Goal: Check status: Check status

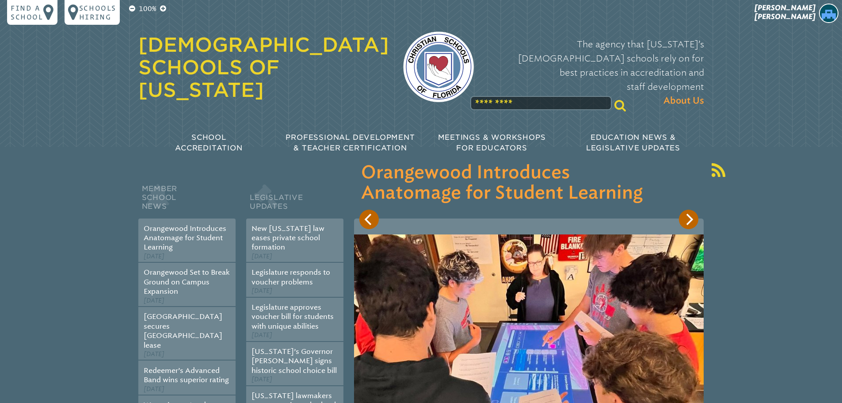
click at [806, 7] on span "[PERSON_NAME]" at bounding box center [784, 12] width 61 height 17
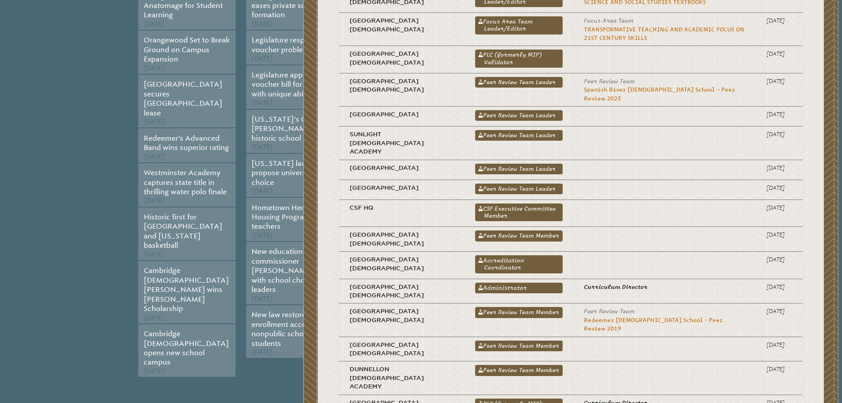
click at [482, 49] on link "PLC (formerly MIP) Validator" at bounding box center [518, 58] width 87 height 18
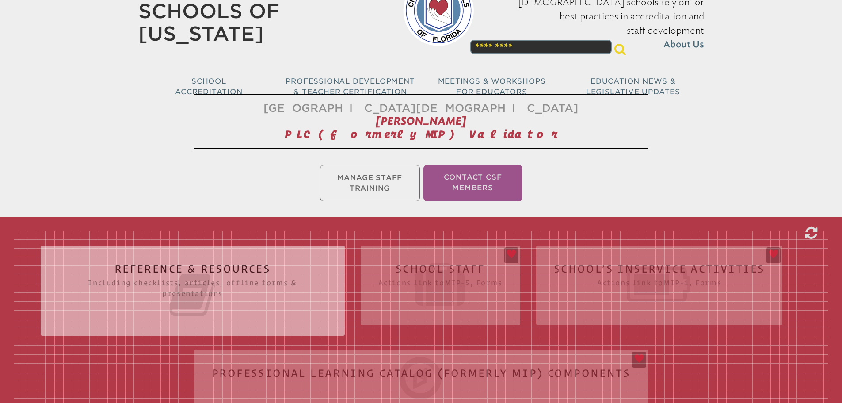
scroll to position [122, 0]
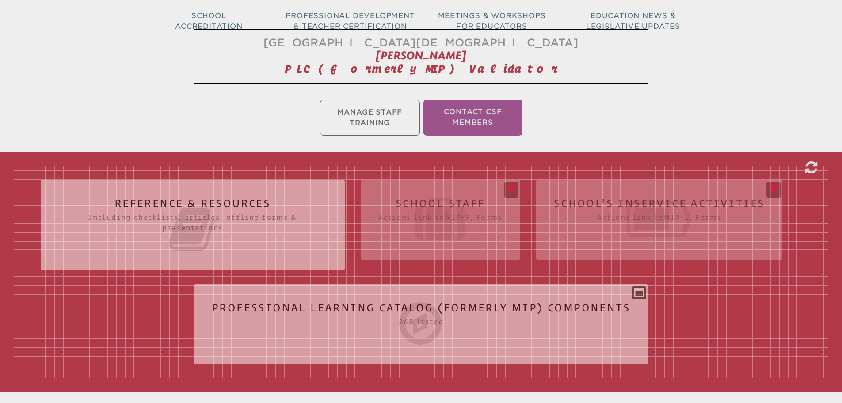
click at [439, 209] on div "Reference & Resources Including checklists, articles, offline forms & presentat…" at bounding box center [421, 272] width 814 height 212
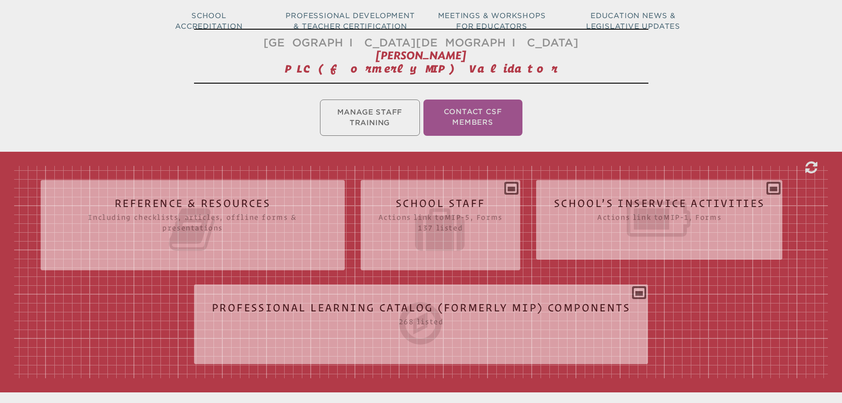
click at [449, 208] on icon at bounding box center [440, 229] width 124 height 49
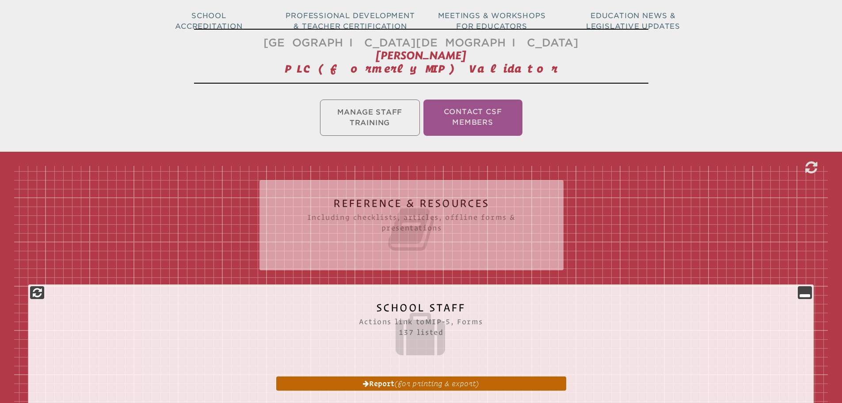
scroll to position [3737, 0]
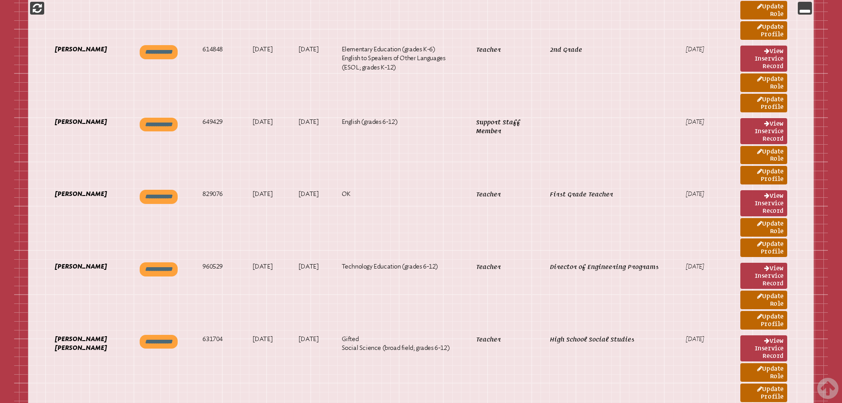
click at [772, 205] on link "View inservice record" at bounding box center [763, 203] width 47 height 26
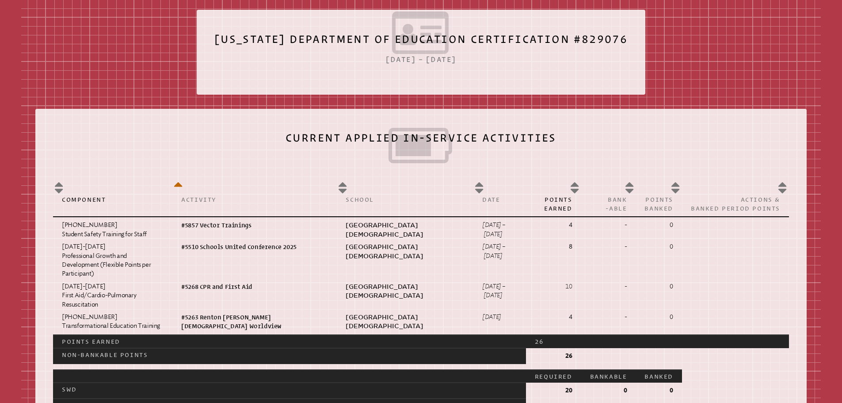
scroll to position [320, 0]
